Goal: Task Accomplishment & Management: Contribute content

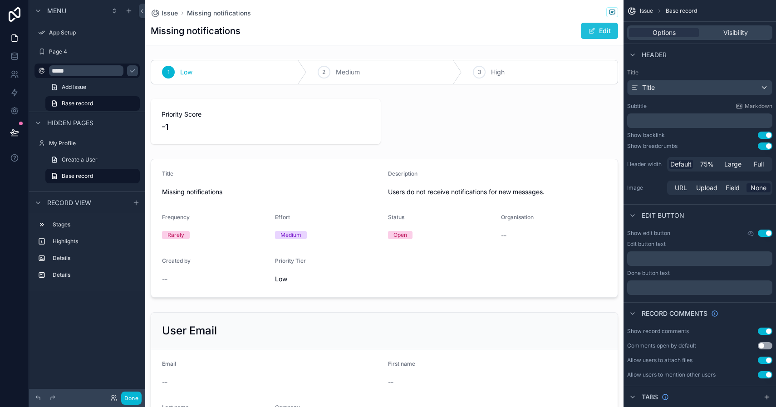
click at [598, 32] on button "Edit" at bounding box center [599, 31] width 37 height 16
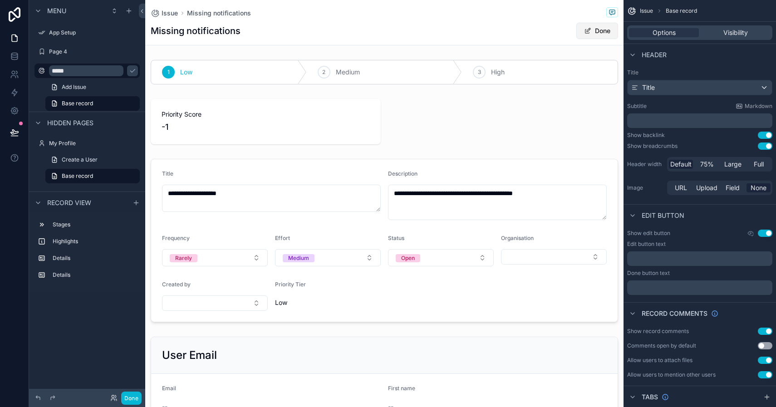
click at [603, 31] on button "Done" at bounding box center [597, 31] width 42 height 16
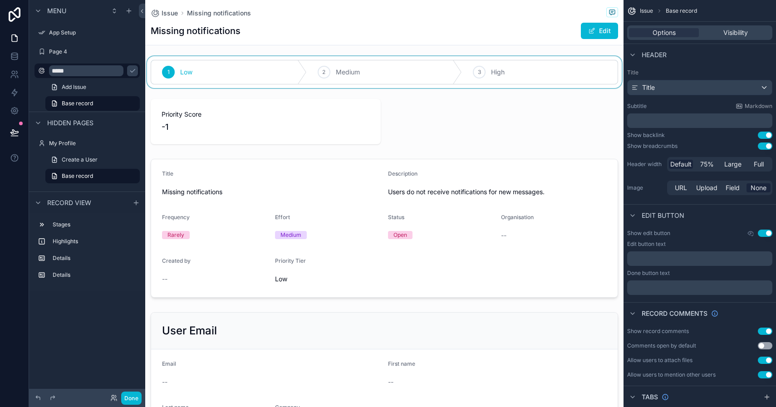
click at [348, 72] on div "scrollable content" at bounding box center [384, 72] width 478 height 32
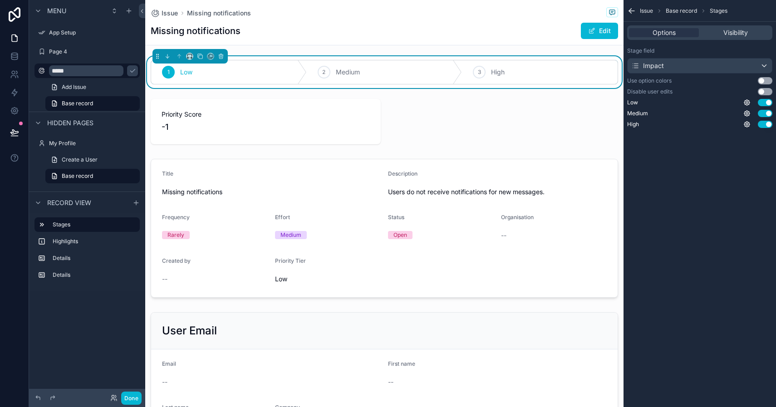
click at [199, 74] on div "1 Low" at bounding box center [229, 72] width 156 height 24
click at [325, 73] on icon "scrollable content" at bounding box center [323, 71] width 7 height 7
click at [172, 73] on div "scrollable content" at bounding box center [168, 72] width 13 height 13
click at [326, 72] on icon "scrollable content" at bounding box center [323, 71] width 7 height 7
click at [170, 74] on icon "scrollable content" at bounding box center [168, 71] width 7 height 7
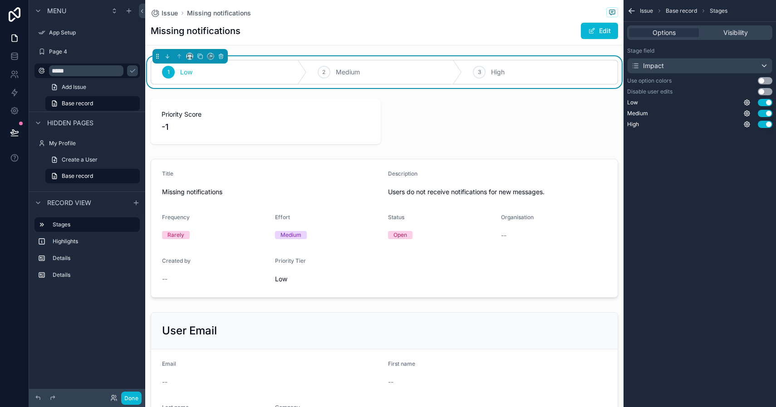
click at [501, 38] on div "Missing notifications Edit" at bounding box center [384, 30] width 467 height 17
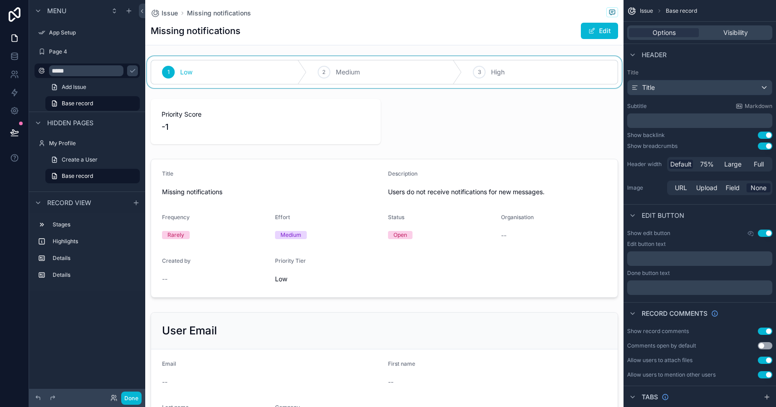
click at [478, 72] on div "scrollable content" at bounding box center [384, 72] width 478 height 32
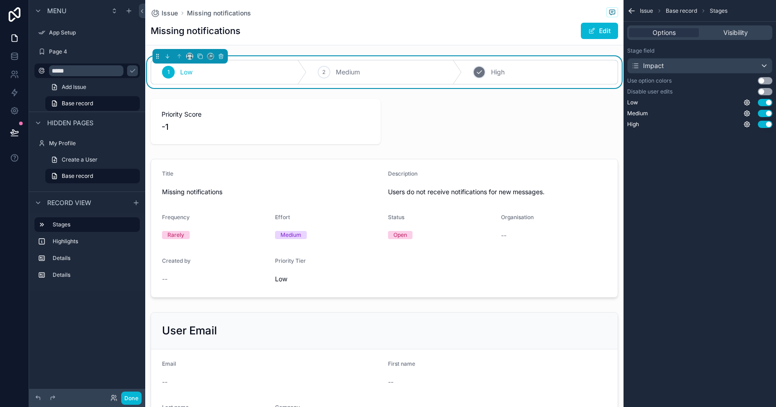
click at [479, 71] on icon "scrollable content" at bounding box center [478, 71] width 7 height 7
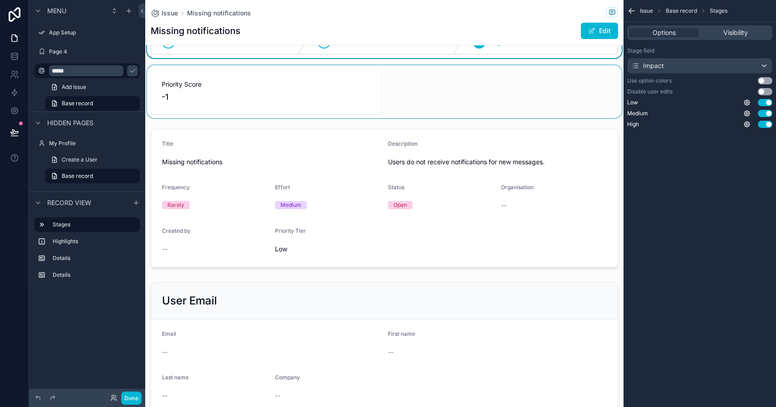
scroll to position [30, 0]
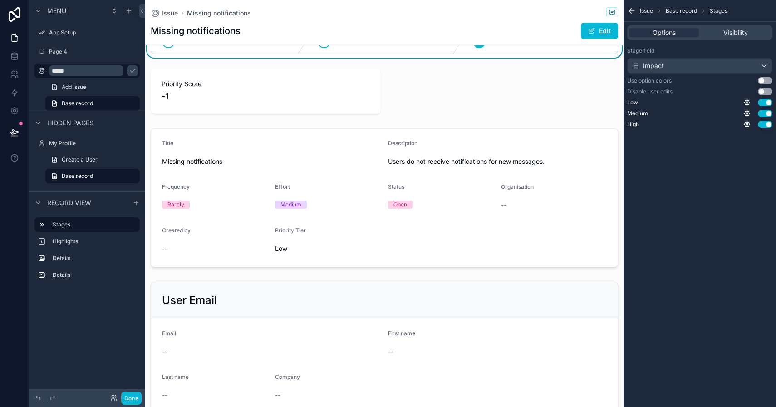
click at [402, 123] on div "Low Medium 3 High Priority Score -1 Title Missing notifications Description Use…" at bounding box center [384, 221] width 478 height 391
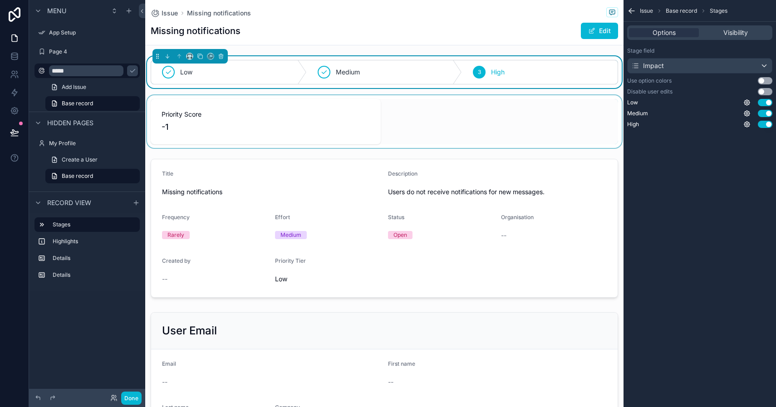
scroll to position [0, 0]
click at [324, 71] on icon "scrollable content" at bounding box center [323, 71] width 7 height 7
click at [170, 73] on icon "scrollable content" at bounding box center [168, 71] width 7 height 7
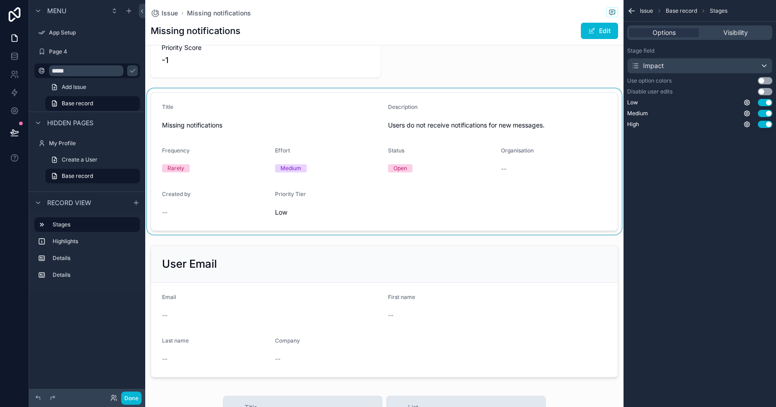
scroll to position [73, 0]
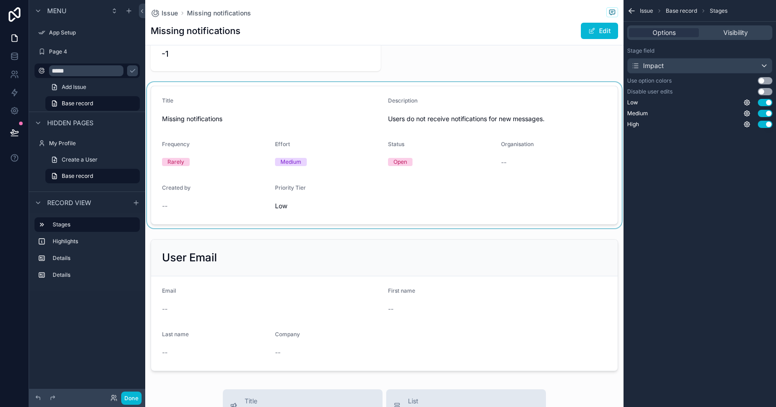
click at [405, 163] on div "scrollable content" at bounding box center [384, 155] width 478 height 146
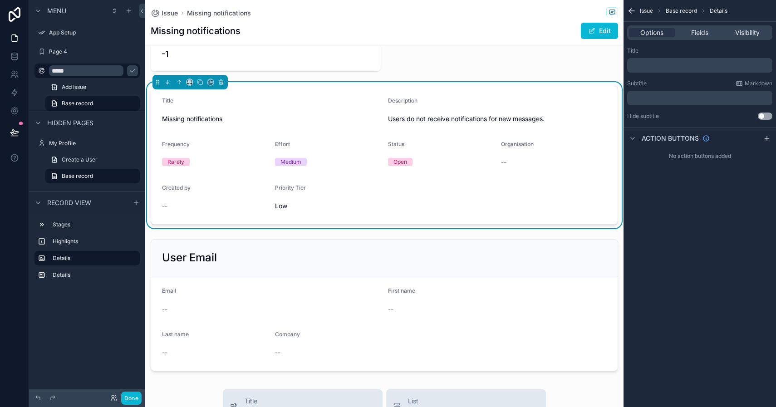
click at [401, 160] on div "Open" at bounding box center [400, 162] width 14 height 8
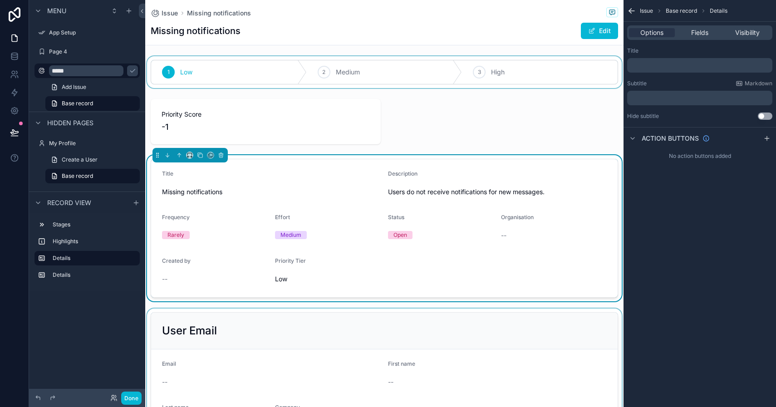
scroll to position [0, 0]
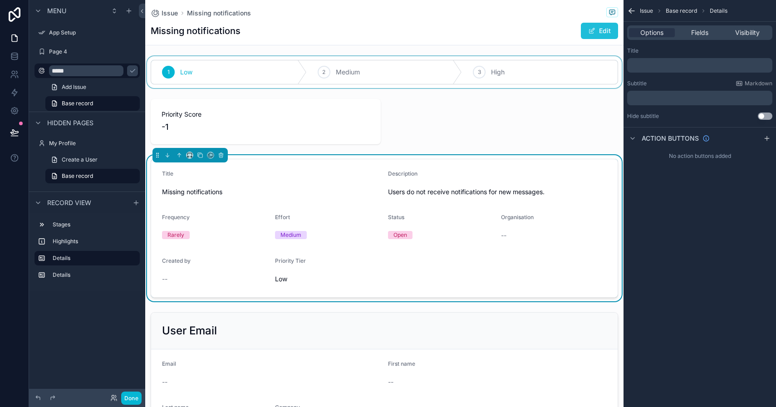
click at [598, 30] on button "Edit" at bounding box center [599, 31] width 37 height 16
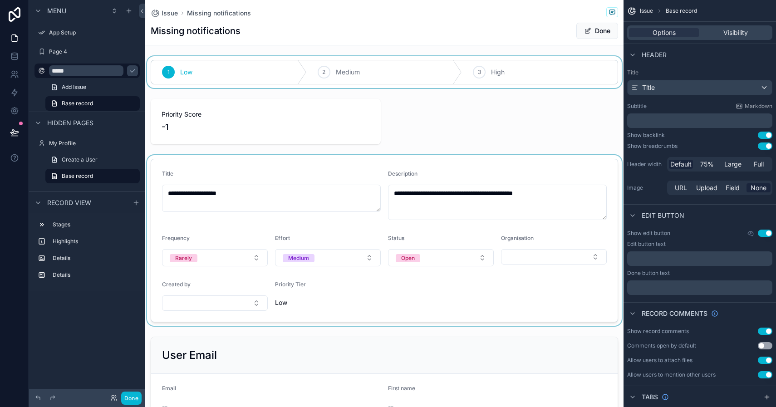
click at [465, 173] on div "scrollable content" at bounding box center [384, 240] width 478 height 171
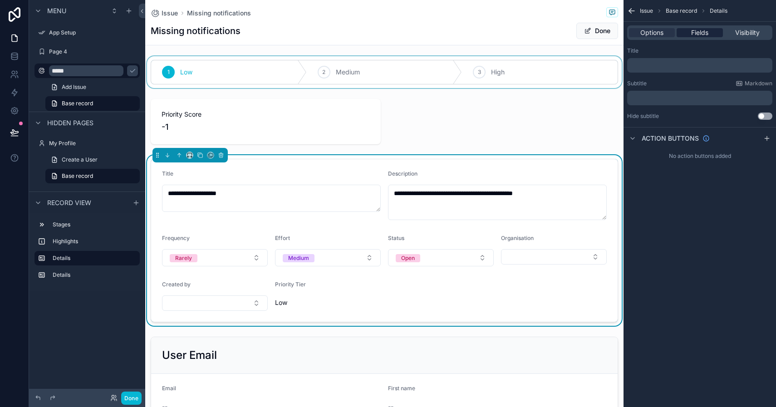
click at [702, 32] on span "Fields" at bounding box center [699, 32] width 17 height 9
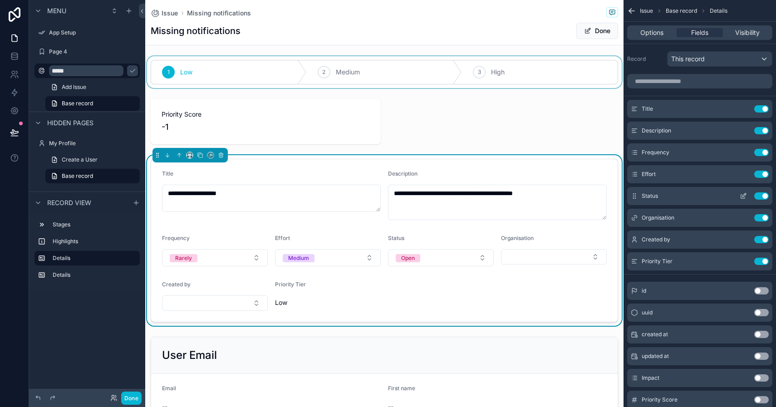
click at [743, 196] on icon "scrollable content" at bounding box center [742, 195] width 7 height 7
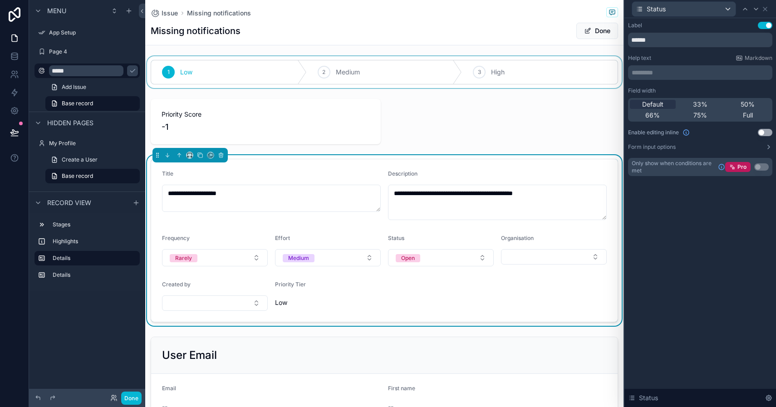
click at [763, 132] on button "Use setting" at bounding box center [765, 132] width 15 height 7
click at [538, 24] on div "Missing notifications Done" at bounding box center [384, 30] width 467 height 17
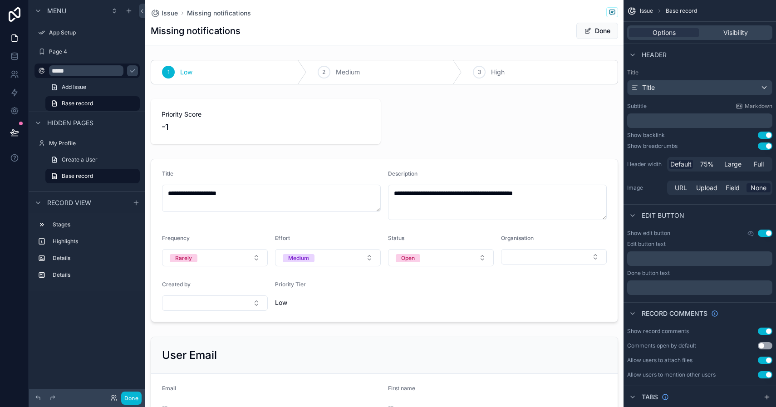
click at [536, 25] on div "Missing notifications Done" at bounding box center [384, 30] width 467 height 17
click at [593, 30] on button "Done" at bounding box center [597, 31] width 42 height 16
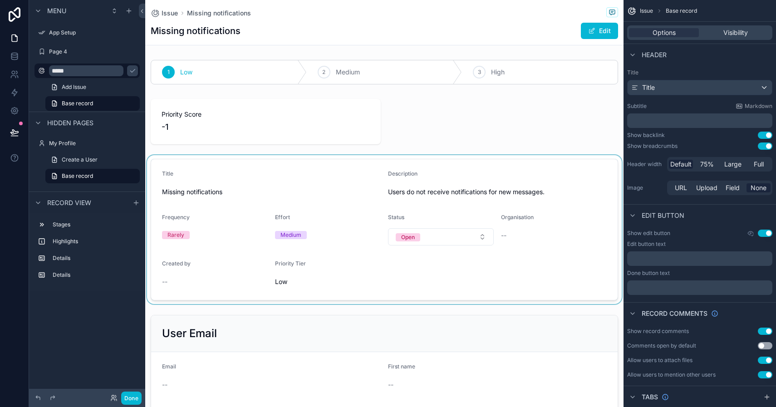
click at [482, 236] on div "scrollable content" at bounding box center [384, 229] width 478 height 149
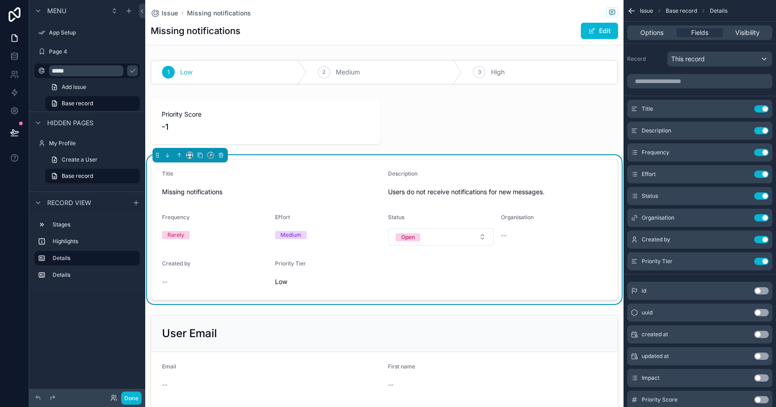
click at [482, 236] on button "Open" at bounding box center [441, 236] width 106 height 17
click at [476, 201] on form "Title Missing notifications Description Users do not receive notifications for …" at bounding box center [384, 229] width 466 height 141
click at [458, 269] on form "Title Missing notifications Description Users do not receive notifications for …" at bounding box center [384, 229] width 466 height 141
click at [444, 33] on div "Missing notifications Edit" at bounding box center [384, 30] width 467 height 17
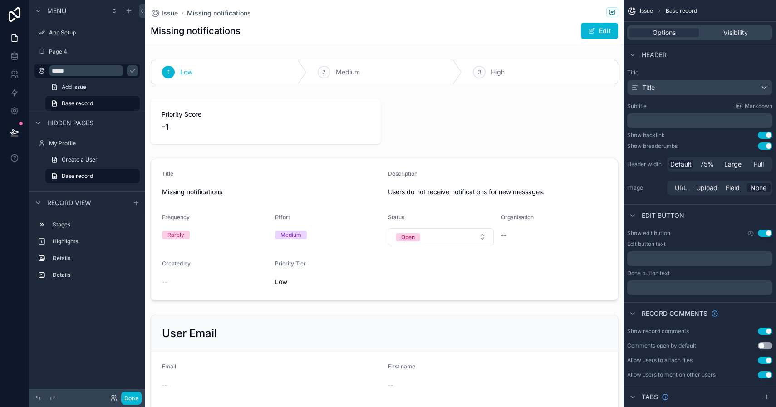
click at [405, 36] on div "Missing notifications Edit" at bounding box center [384, 30] width 467 height 17
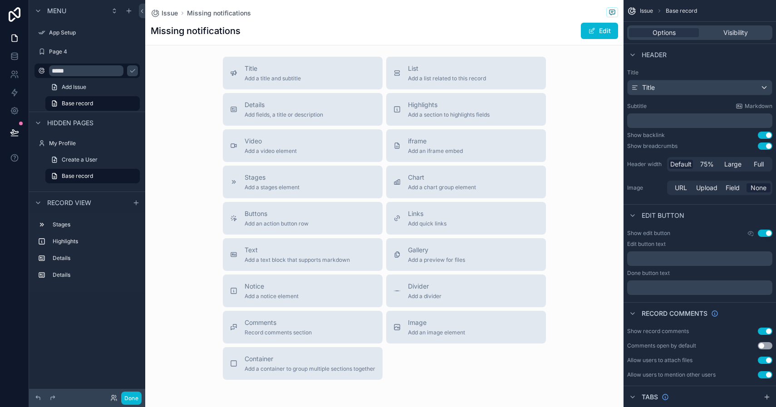
scroll to position [409, 0]
click at [293, 216] on span "Buttons" at bounding box center [277, 212] width 64 height 9
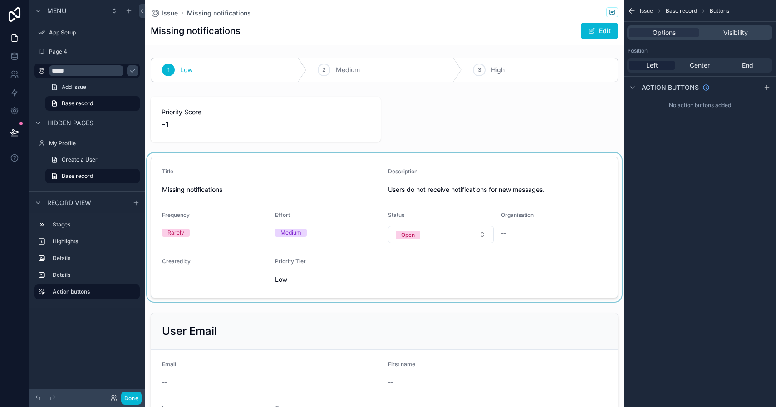
scroll to position [3, 0]
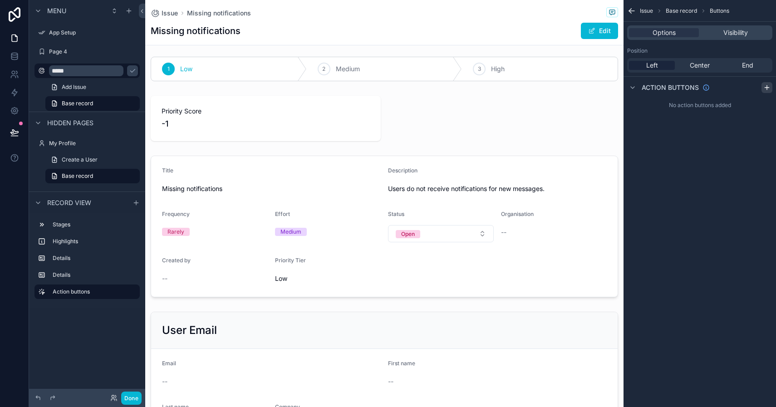
click at [767, 88] on icon "scrollable content" at bounding box center [767, 87] width 0 height 4
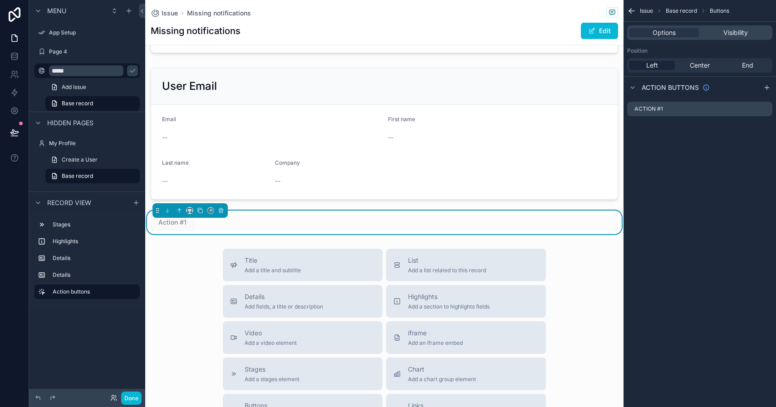
scroll to position [262, 0]
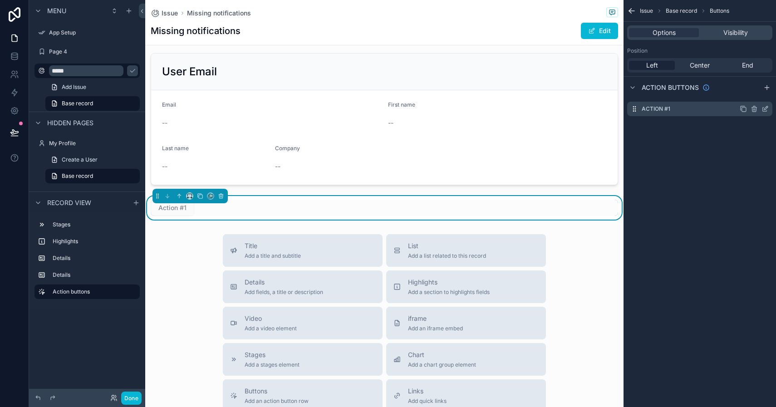
click at [768, 109] on icon "scrollable content" at bounding box center [764, 108] width 7 height 7
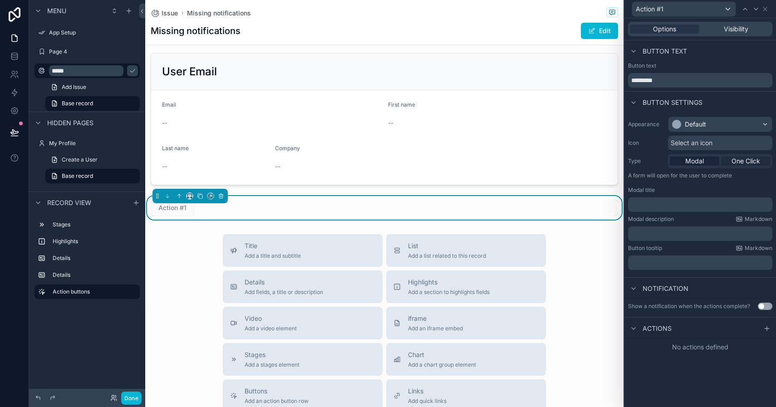
click at [743, 161] on span "One Click" at bounding box center [745, 161] width 29 height 9
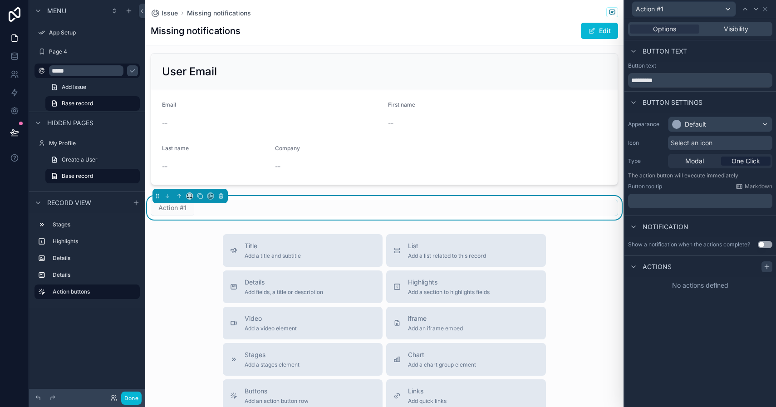
click at [766, 267] on icon at bounding box center [766, 267] width 4 height 0
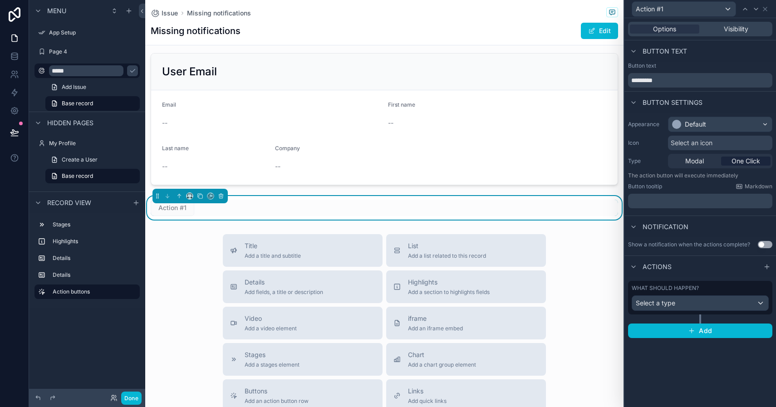
click at [764, 304] on div "Select a type" at bounding box center [700, 303] width 136 height 15
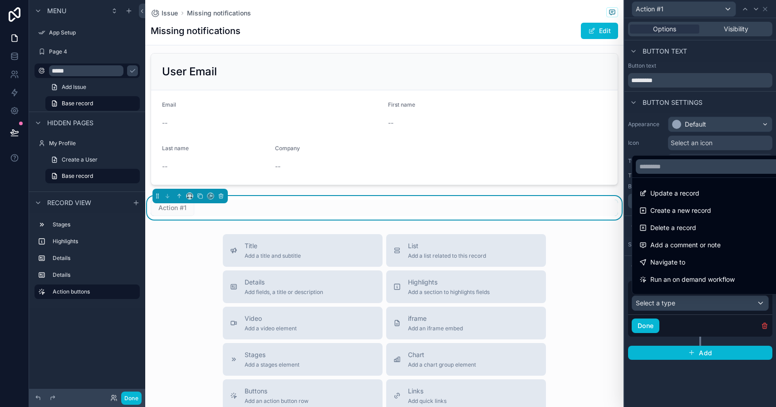
scroll to position [0, 0]
click at [715, 392] on div at bounding box center [700, 203] width 152 height 407
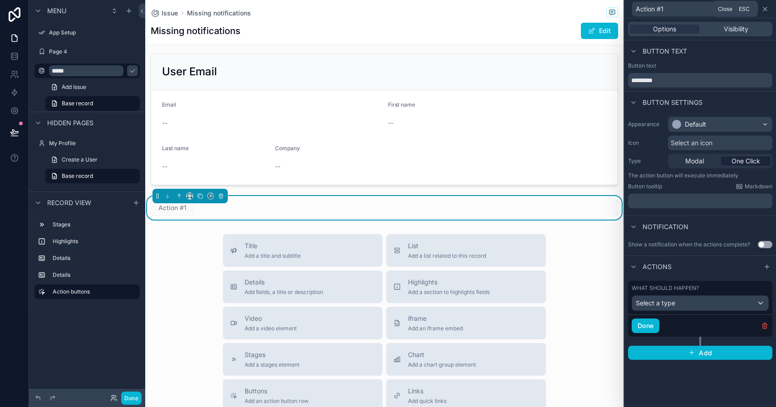
click at [767, 8] on icon at bounding box center [764, 8] width 7 height 7
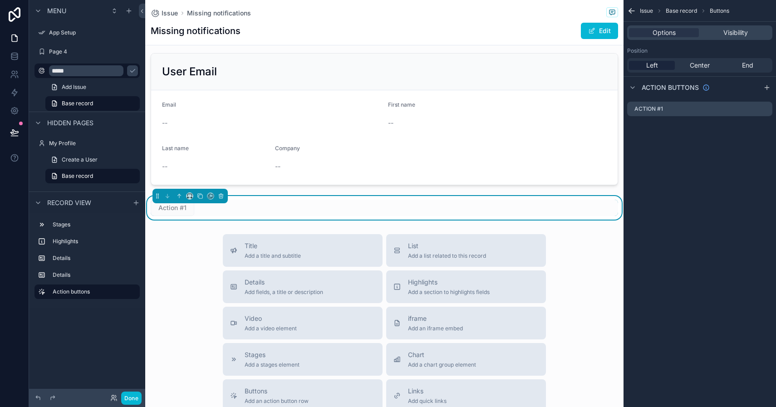
click at [632, 10] on icon "scrollable content" at bounding box center [631, 10] width 9 height 9
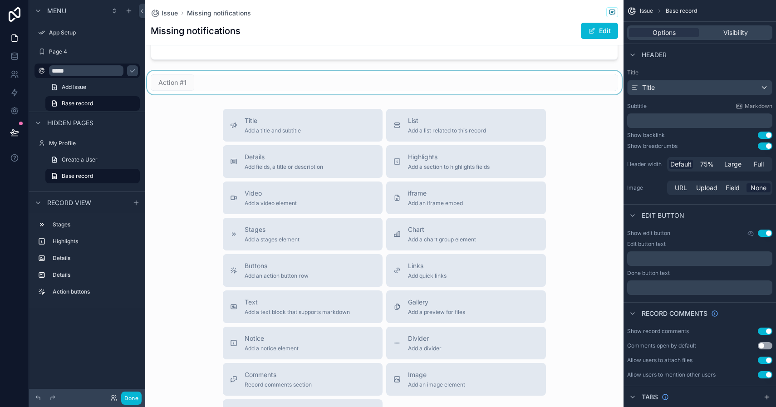
scroll to position [185, 0]
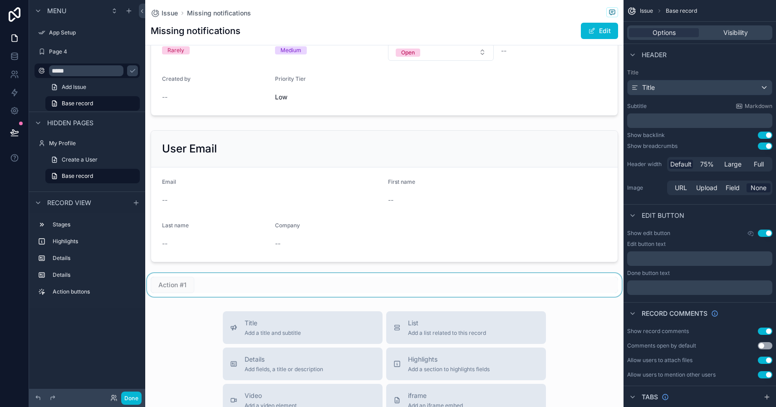
click at [380, 281] on div "scrollable content" at bounding box center [384, 285] width 478 height 24
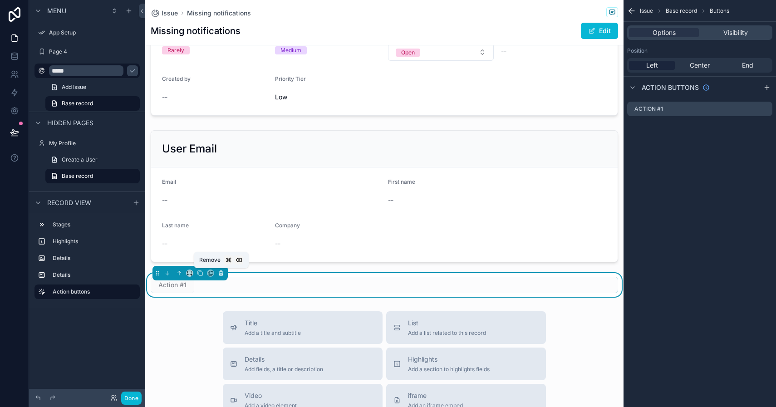
click at [222, 274] on icon "scrollable content" at bounding box center [221, 273] width 6 height 6
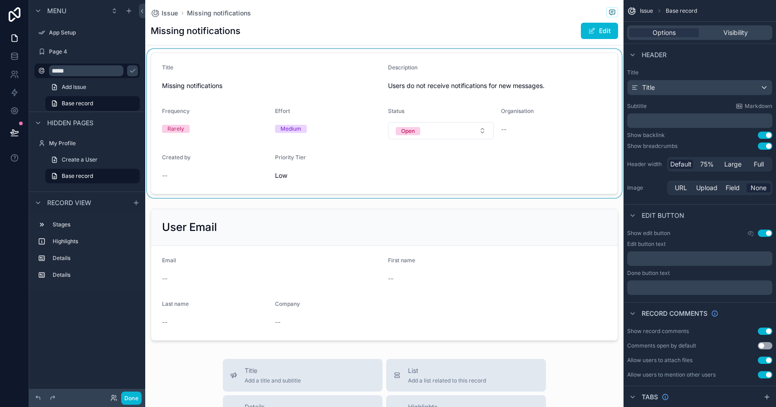
scroll to position [103, 0]
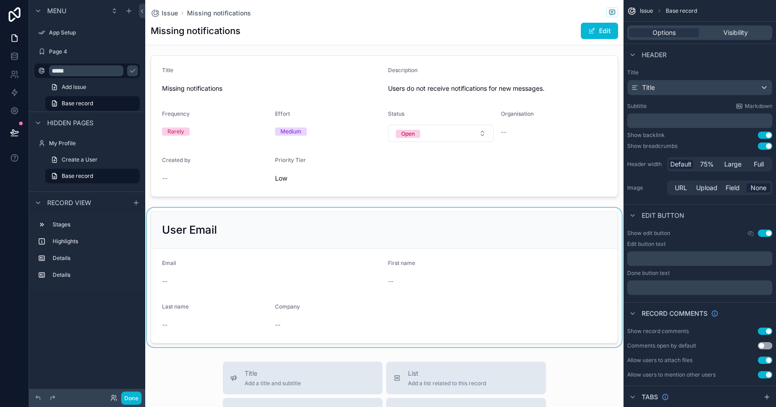
click at [351, 220] on div "scrollable content" at bounding box center [384, 277] width 478 height 139
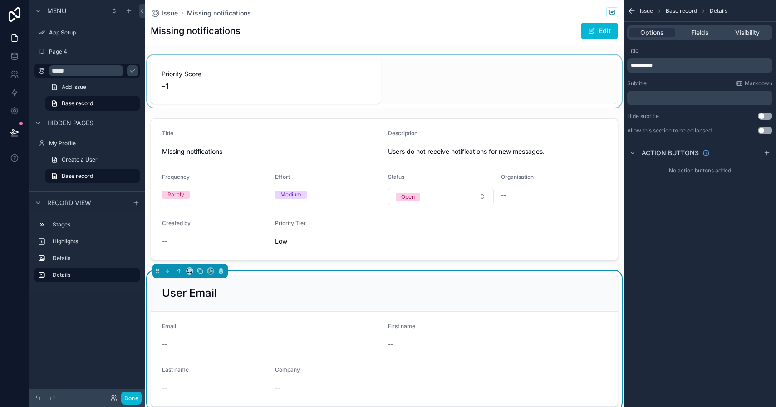
scroll to position [80, 0]
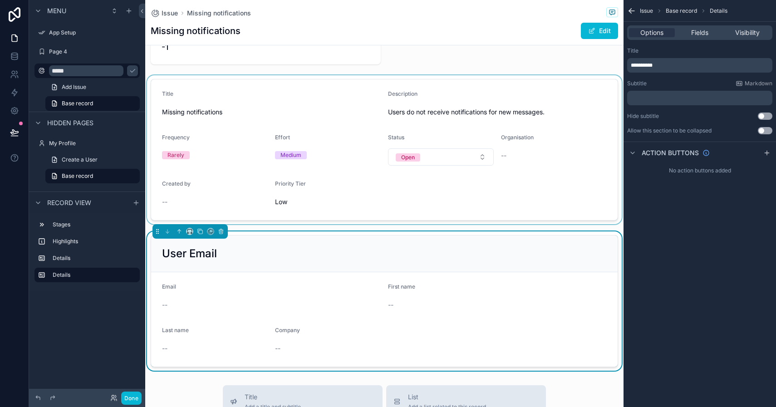
click at [427, 117] on div "scrollable content" at bounding box center [384, 149] width 478 height 149
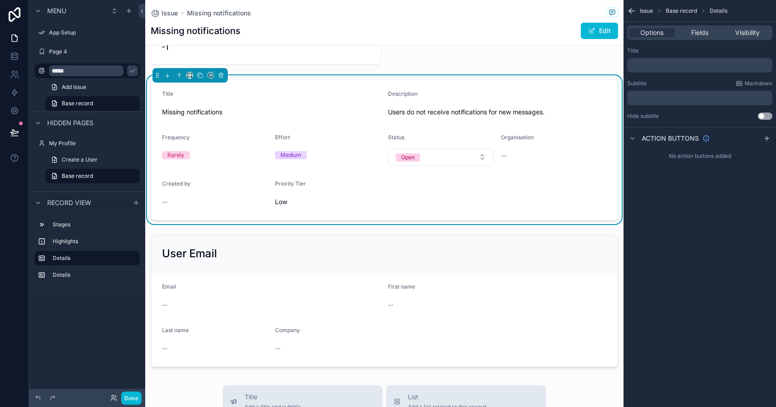
click at [424, 115] on span "Users do not receive notifications for new messages." at bounding box center [497, 112] width 219 height 9
click at [424, 112] on span "Users do not receive notifications for new messages." at bounding box center [497, 112] width 219 height 9
click at [416, 108] on span "Users do not receive notifications for new messages." at bounding box center [497, 112] width 219 height 9
click at [704, 32] on span "Fields" at bounding box center [699, 32] width 17 height 9
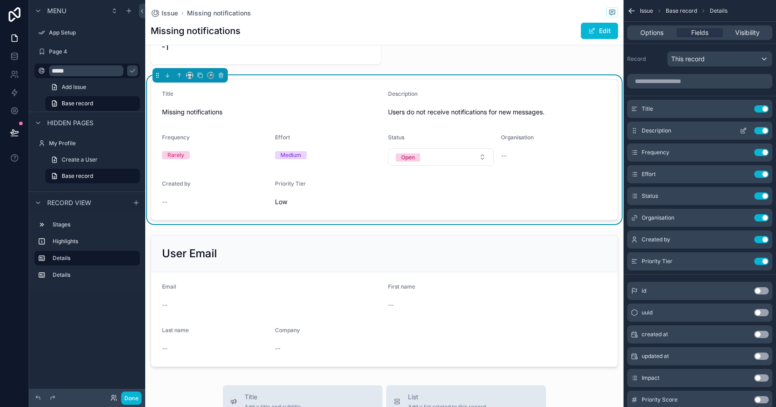
click at [743, 131] on icon "scrollable content" at bounding box center [742, 130] width 7 height 7
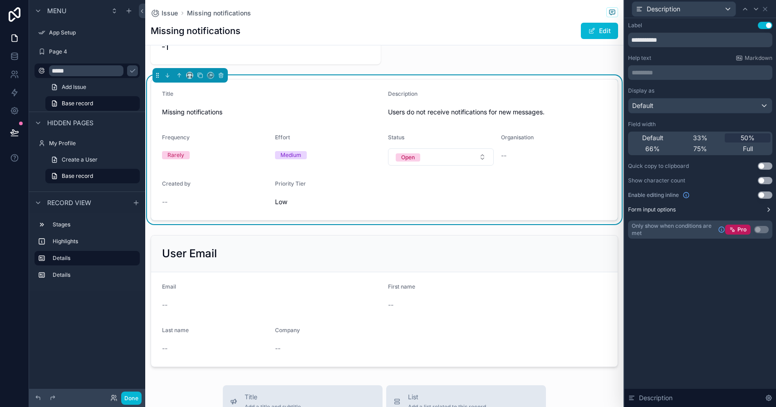
click at [768, 210] on icon at bounding box center [768, 209] width 7 height 7
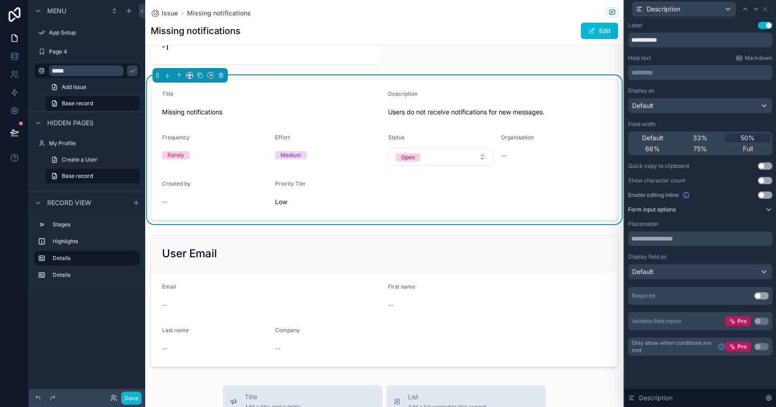
click at [763, 272] on div "Default" at bounding box center [699, 271] width 143 height 15
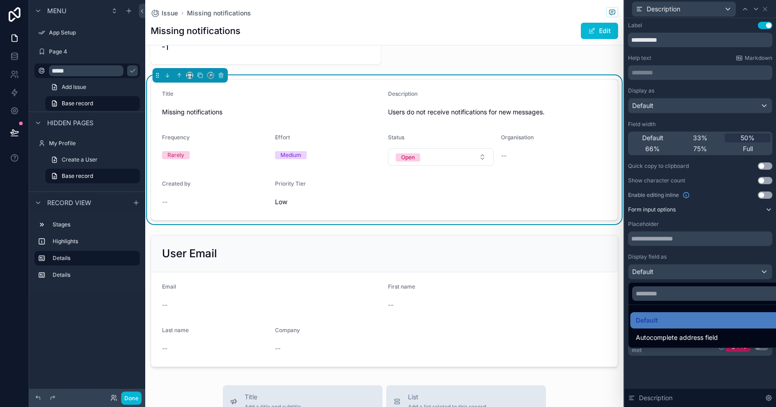
click at [763, 272] on div at bounding box center [700, 203] width 152 height 407
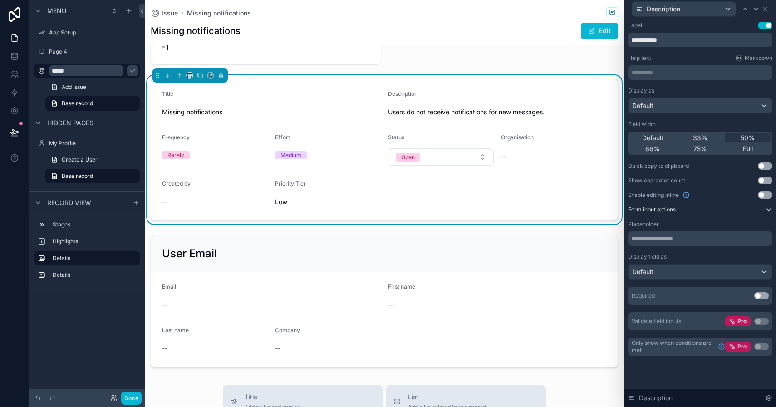
scroll to position [0, 0]
click at [700, 368] on div "**********" at bounding box center [700, 197] width 152 height 359
click at [765, 10] on icon at bounding box center [764, 8] width 7 height 7
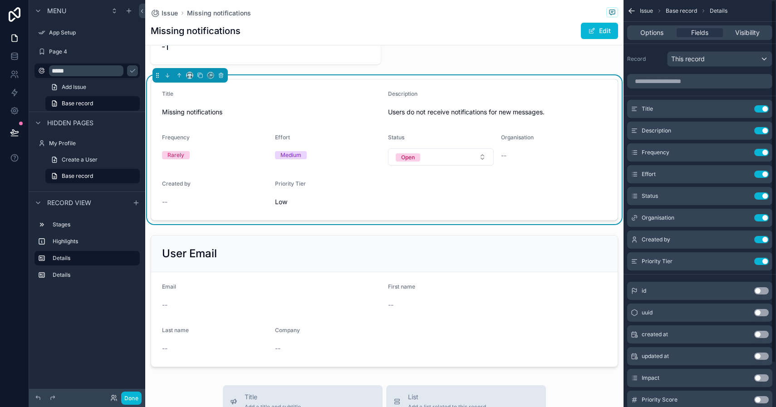
click at [632, 10] on icon "scrollable content" at bounding box center [631, 10] width 9 height 9
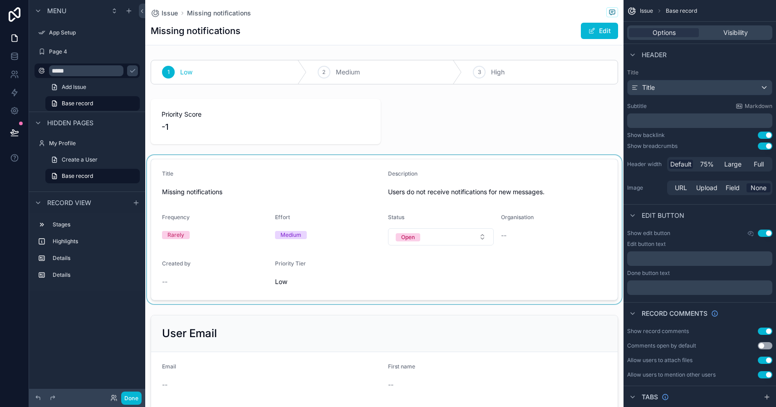
click at [524, 218] on div "scrollable content" at bounding box center [384, 229] width 478 height 149
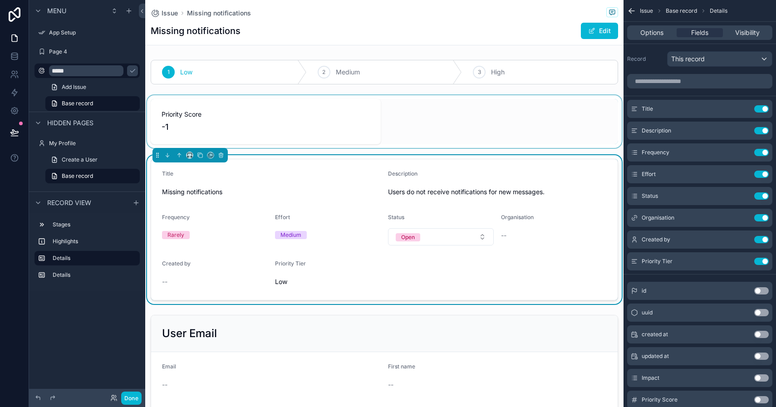
click at [460, 118] on div "scrollable content" at bounding box center [384, 121] width 478 height 53
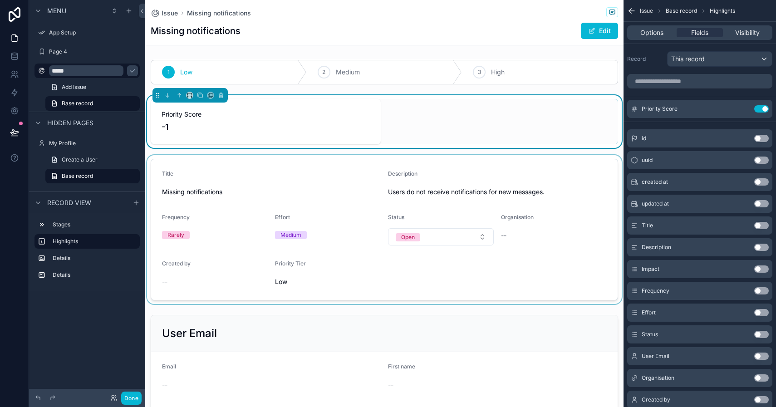
click at [758, 182] on button "Use setting" at bounding box center [761, 181] width 15 height 7
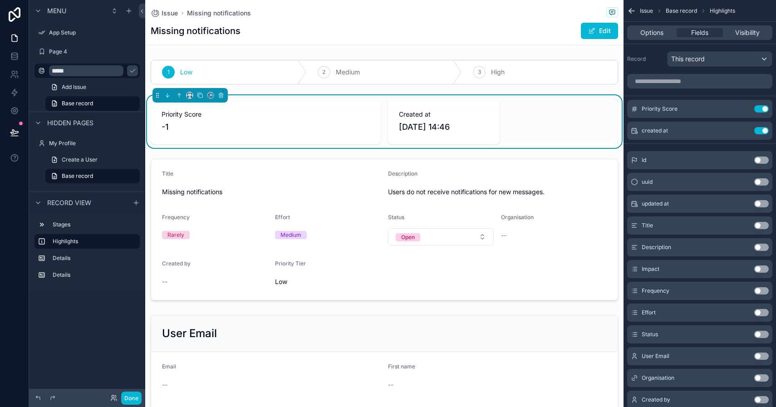
click at [480, 154] on div "1 Low 2 Medium 3 High Priority Score -1 Created at [DATE] 14:46 Title Missing n…" at bounding box center [384, 253] width 478 height 394
click at [486, 64] on div "scrollable content" at bounding box center [384, 72] width 478 height 32
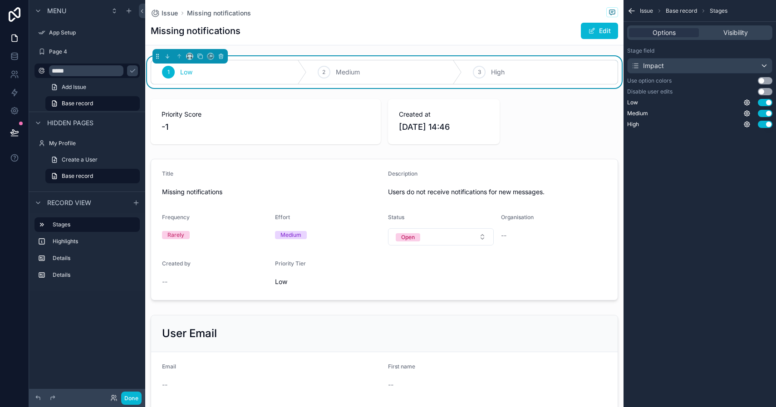
click at [762, 91] on button "Use setting" at bounding box center [765, 91] width 15 height 7
click at [763, 80] on button "Use setting" at bounding box center [765, 80] width 15 height 7
click at [324, 74] on span "2" at bounding box center [323, 71] width 3 height 7
click at [770, 91] on button "Use setting" at bounding box center [765, 91] width 15 height 7
click at [324, 73] on icon "scrollable content" at bounding box center [323, 71] width 7 height 7
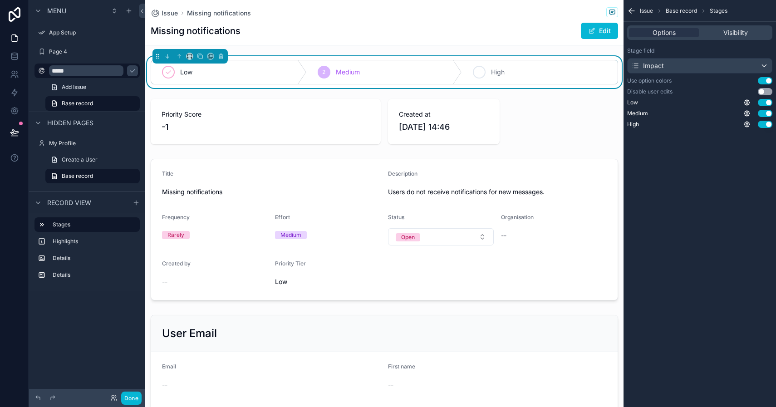
click at [479, 74] on icon "scrollable content" at bounding box center [478, 71] width 7 height 7
click at [168, 73] on icon "scrollable content" at bounding box center [168, 71] width 7 height 7
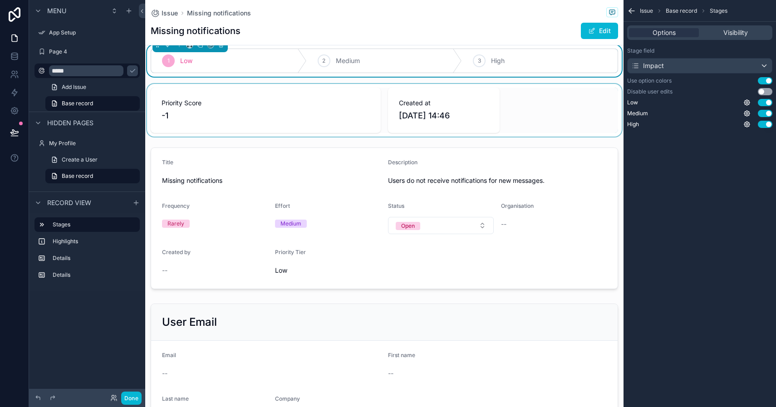
scroll to position [14, 0]
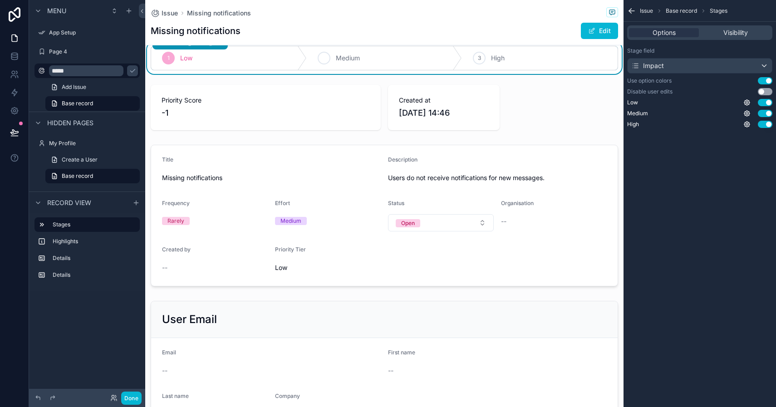
click at [326, 59] on icon "scrollable content" at bounding box center [323, 57] width 7 height 7
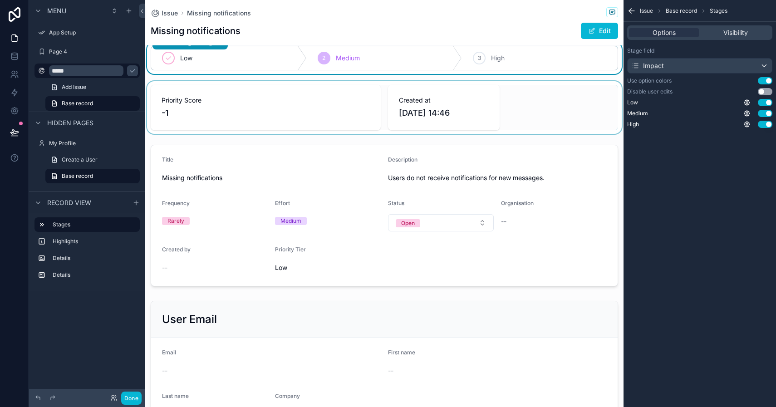
scroll to position [1, 0]
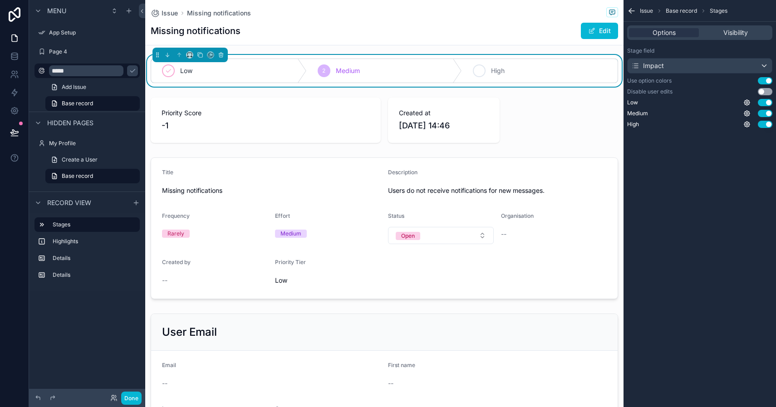
click at [479, 70] on icon "scrollable content" at bounding box center [478, 70] width 7 height 7
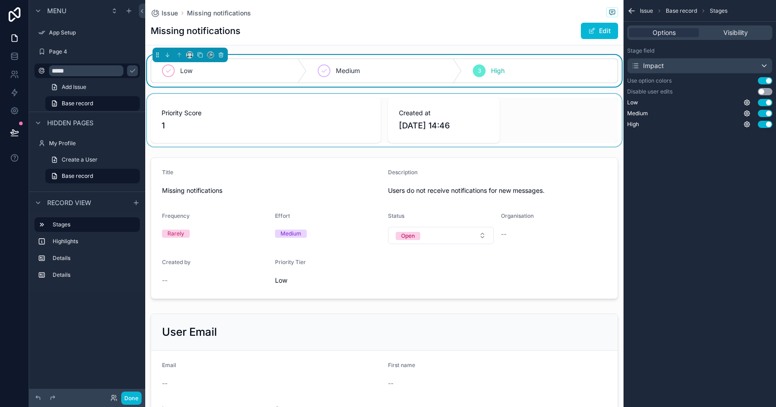
click at [289, 118] on div "scrollable content" at bounding box center [384, 120] width 478 height 53
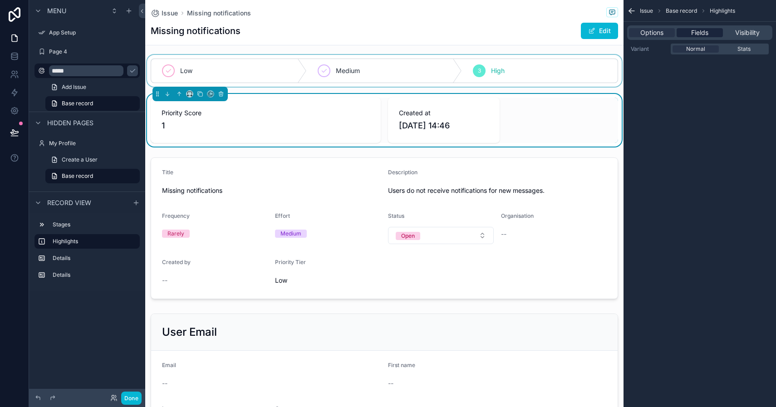
click at [696, 34] on span "Fields" at bounding box center [699, 32] width 17 height 9
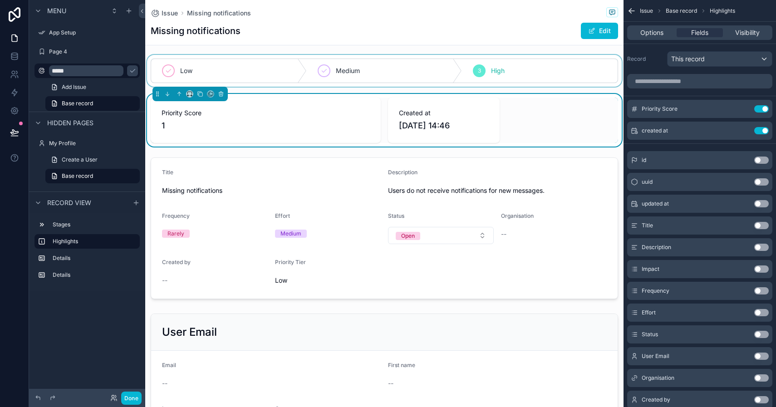
click at [616, 90] on div "Low Medium 3 High Priority Score 1 Created at [DATE] 14:46 Title Missing notifi…" at bounding box center [384, 252] width 478 height 394
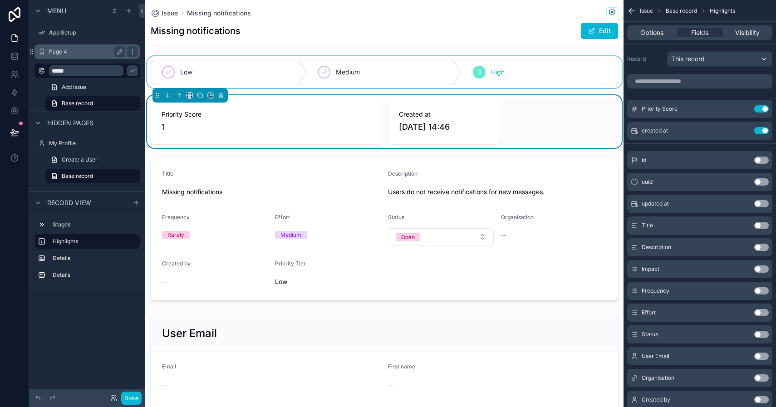
click at [90, 53] on label "Page 4" at bounding box center [85, 51] width 73 height 7
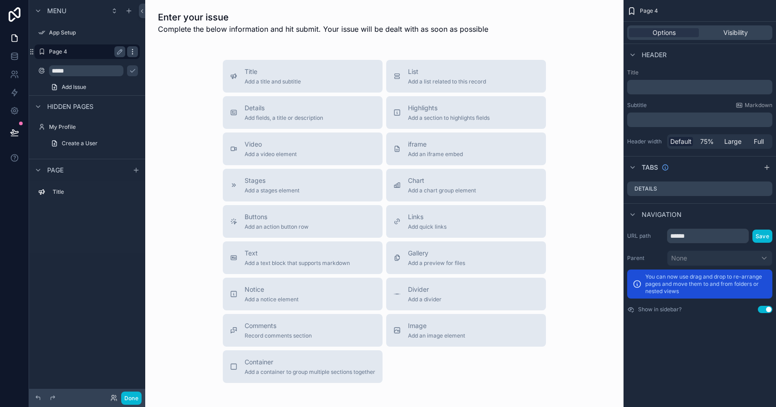
click at [133, 53] on icon "scrollable content" at bounding box center [132, 51] width 7 height 7
click at [167, 60] on span "Remove" at bounding box center [173, 58] width 24 height 9
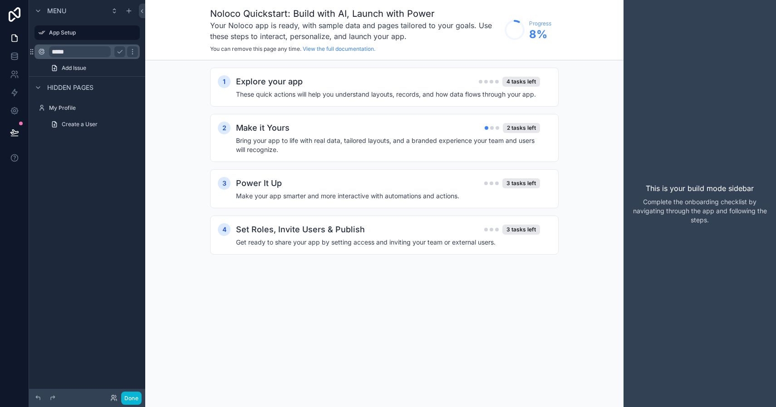
click at [87, 54] on input "*****" at bounding box center [80, 51] width 62 height 11
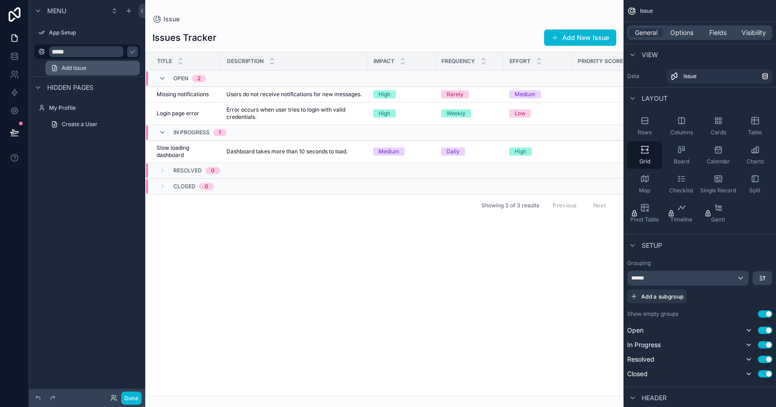
click at [86, 68] on span "Add Issue" at bounding box center [74, 67] width 24 height 7
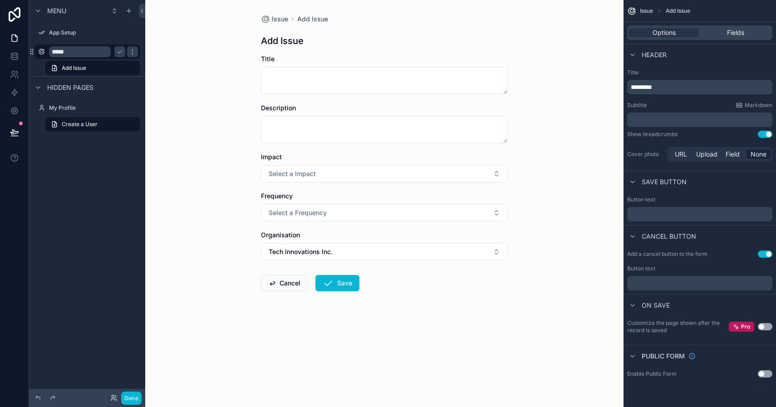
click at [89, 54] on input "*****" at bounding box center [80, 51] width 62 height 11
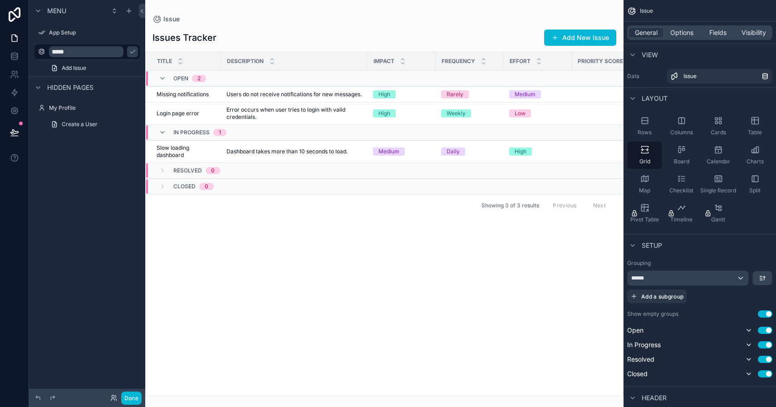
click at [255, 95] on div "scrollable content" at bounding box center [384, 203] width 478 height 407
click at [280, 98] on span "Users do not receive notifications for new messages." at bounding box center [293, 94] width 135 height 7
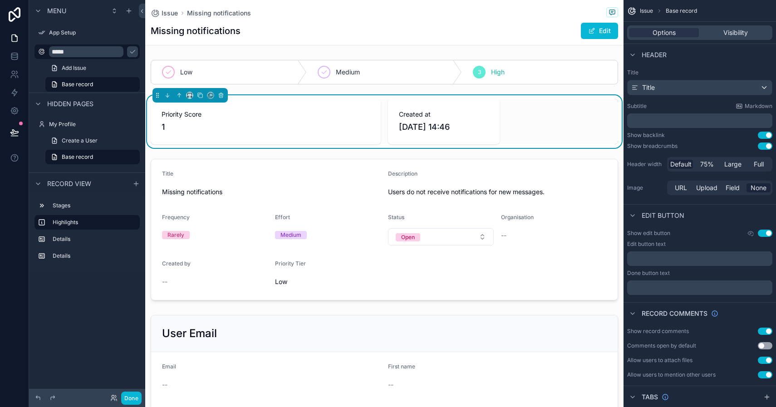
click at [280, 98] on div "Priority Score 1 Created at [DATE] 14:46" at bounding box center [384, 121] width 478 height 53
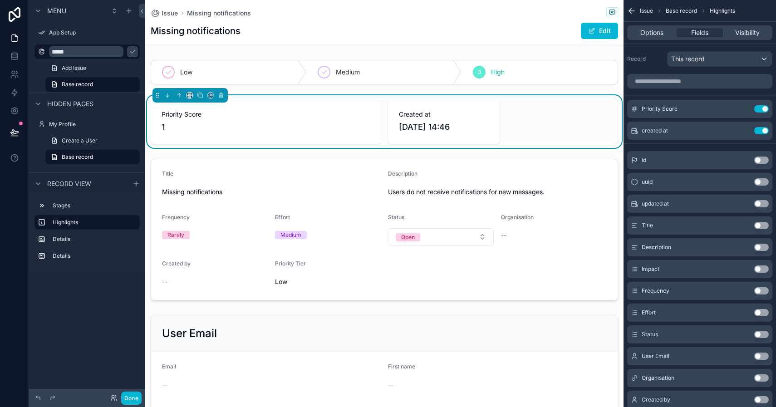
click at [219, 153] on div "Low Medium 3 High Priority Score 1 Created at [DATE] 14:46 Title Missing notifi…" at bounding box center [384, 253] width 478 height 394
click at [168, 72] on div "scrollable content" at bounding box center [384, 72] width 478 height 32
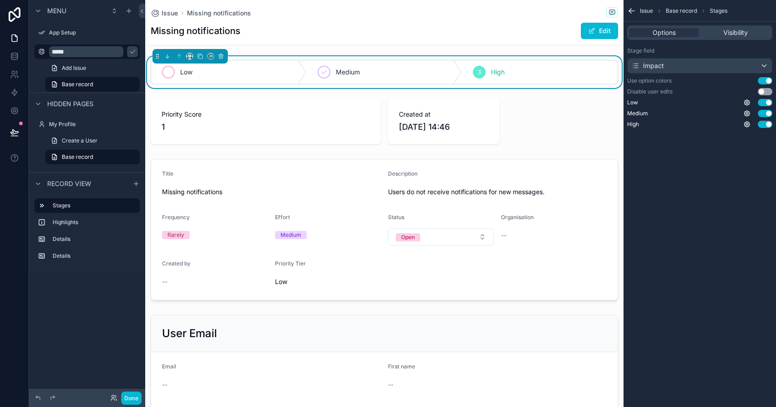
click at [168, 73] on icon "scrollable content" at bounding box center [168, 71] width 7 height 7
click at [93, 70] on link "Add Issue" at bounding box center [92, 68] width 94 height 15
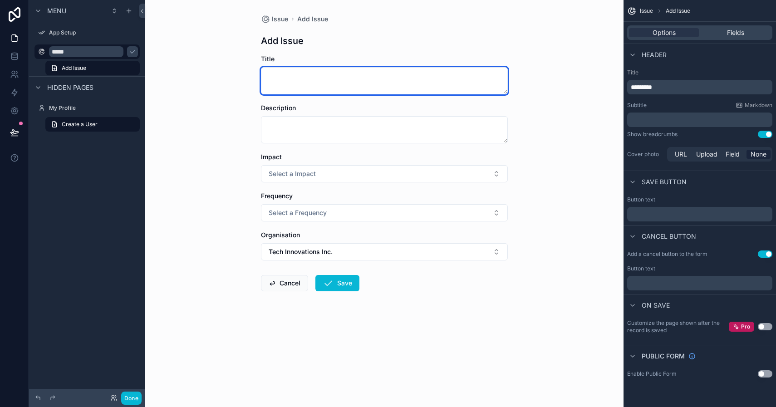
click at [308, 72] on textarea "scrollable content" at bounding box center [384, 80] width 247 height 27
type textarea "**********"
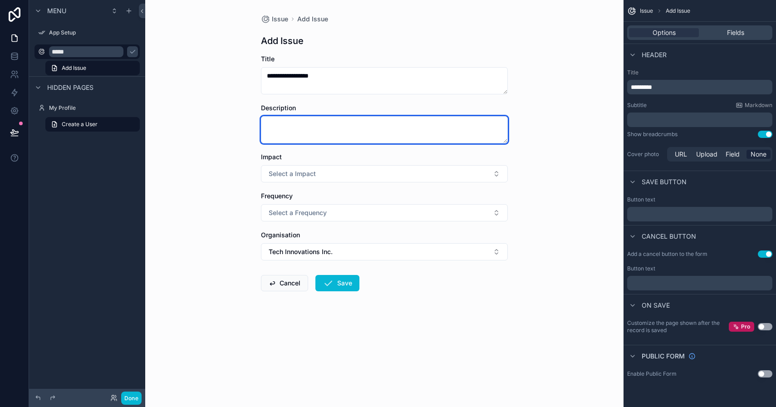
click at [280, 129] on textarea "scrollable content" at bounding box center [384, 129] width 247 height 27
type textarea "****"
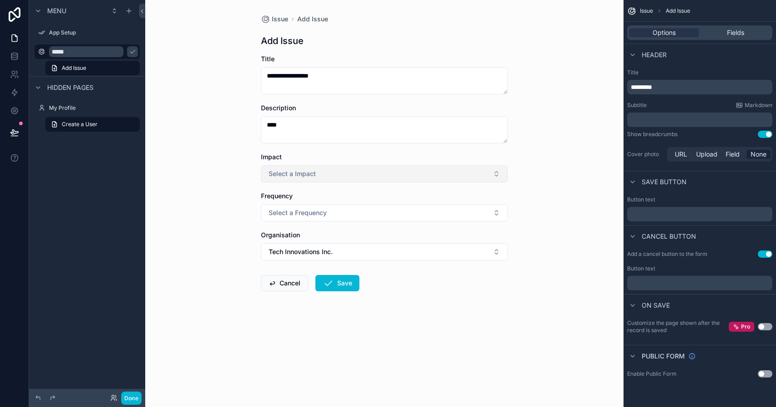
click at [300, 174] on span "Select a Impact" at bounding box center [292, 173] width 47 height 9
click at [294, 237] on div "High" at bounding box center [384, 237] width 242 height 14
click at [333, 215] on button "Select a Frequency" at bounding box center [384, 212] width 247 height 17
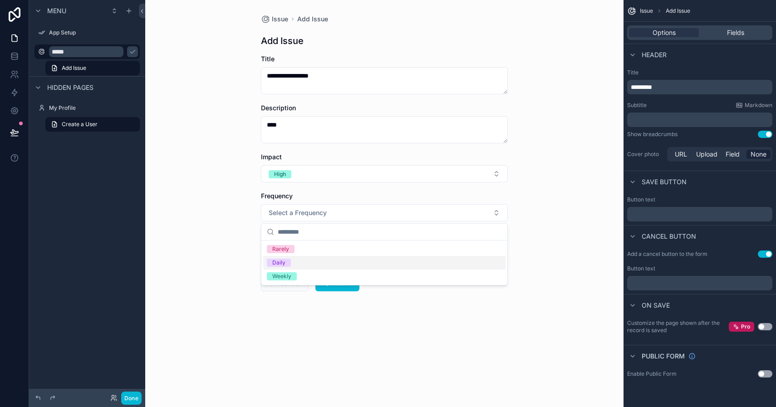
click at [285, 264] on div "Daily" at bounding box center [278, 263] width 13 height 8
click at [344, 284] on button "Save" at bounding box center [337, 283] width 44 height 16
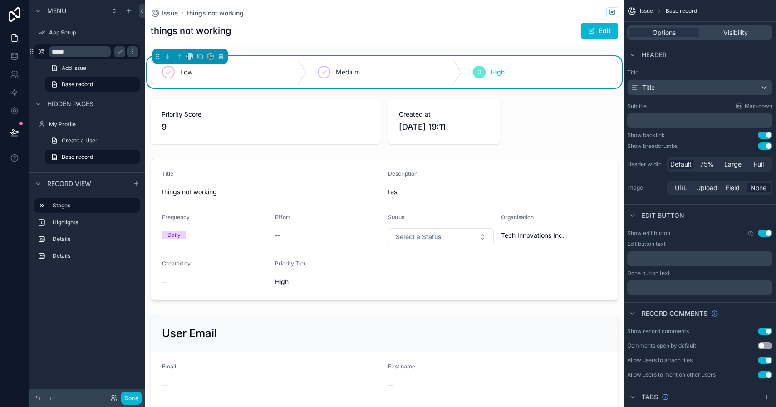
click at [90, 54] on input "*****" at bounding box center [80, 51] width 62 height 11
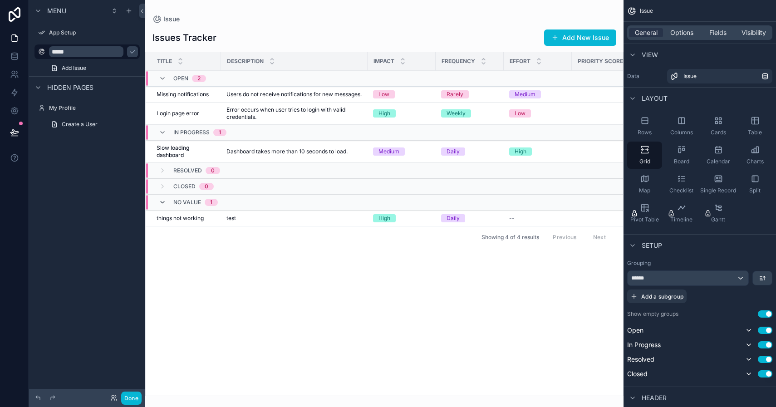
click at [163, 206] on icon "scrollable content" at bounding box center [162, 202] width 7 height 7
click at [163, 202] on icon "scrollable content" at bounding box center [162, 198] width 7 height 7
click at [236, 222] on span "test" at bounding box center [231, 218] width 10 height 7
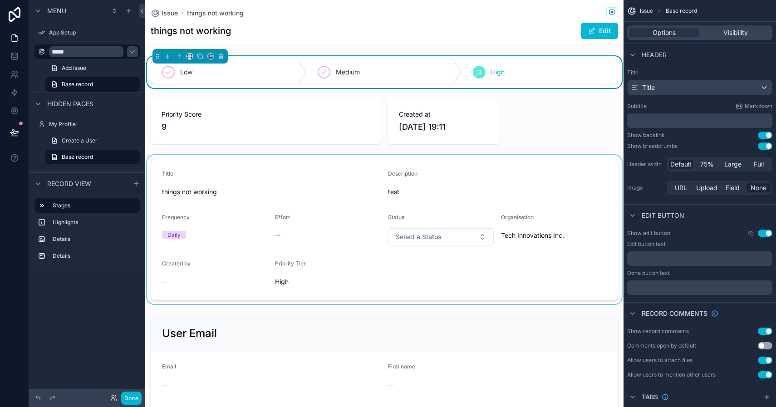
click at [280, 235] on div "scrollable content" at bounding box center [384, 229] width 478 height 149
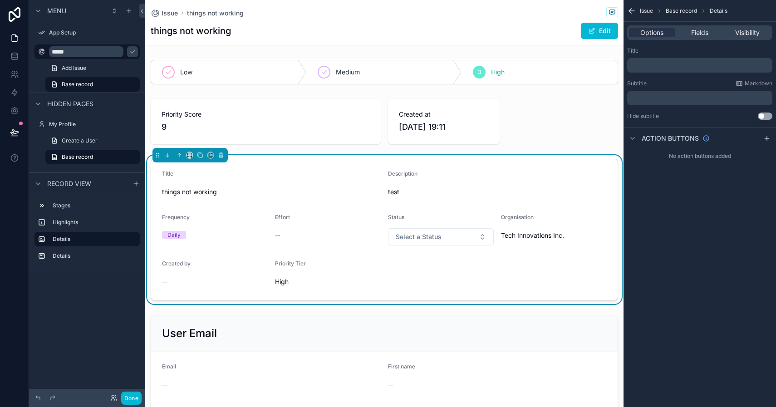
click at [280, 235] on span "--" at bounding box center [277, 235] width 5 height 9
click at [285, 234] on div "--" at bounding box center [328, 235] width 106 height 9
